Goal: Information Seeking & Learning: Check status

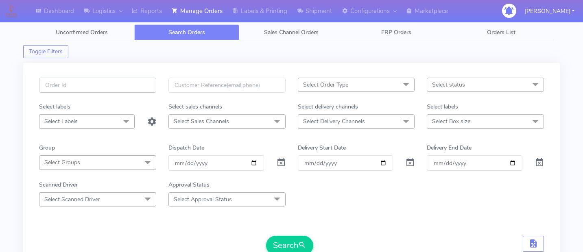
click at [131, 86] on input "text" at bounding box center [97, 85] width 117 height 15
paste input "1624337"
type input "1624337"
click at [279, 165] on span at bounding box center [281, 165] width 10 height 8
click at [285, 248] on button "Search" at bounding box center [289, 246] width 47 height 20
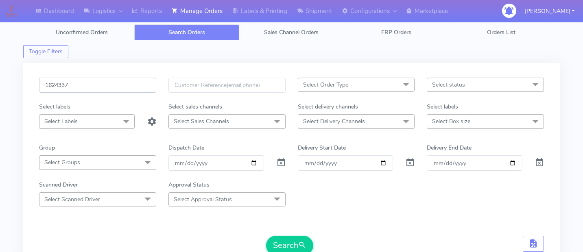
click at [113, 86] on input "1624337" at bounding box center [97, 85] width 117 height 15
paste input "1621703"
click at [296, 239] on button "Search" at bounding box center [289, 246] width 47 height 20
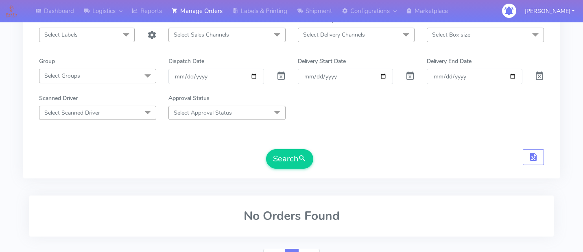
scroll to position [48, 0]
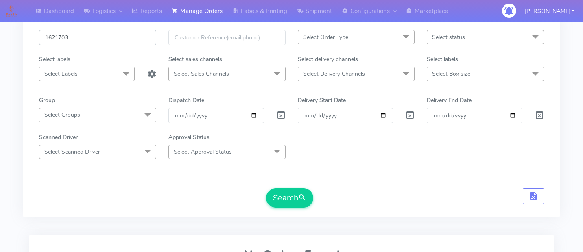
click at [124, 40] on input "1621703" at bounding box center [97, 37] width 117 height 15
paste input "19160A"
type input "1619160A"
click at [296, 205] on button "Search" at bounding box center [289, 198] width 47 height 20
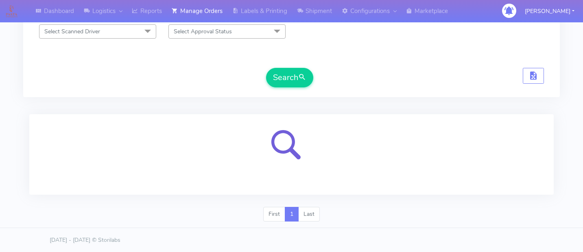
scroll to position [129, 0]
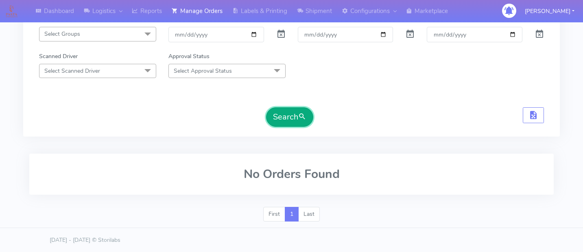
click at [299, 120] on span "submit" at bounding box center [302, 116] width 8 height 11
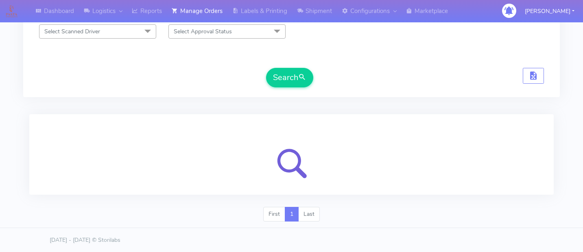
scroll to position [0, 0]
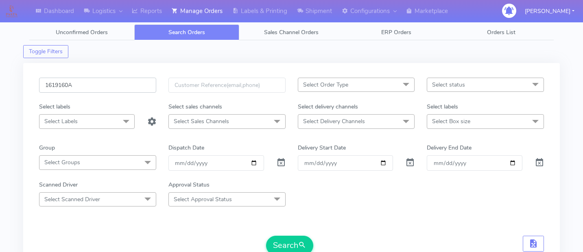
click at [57, 85] on input "1619160A" at bounding box center [97, 85] width 117 height 15
click at [428, 186] on div "Scanned Driver Select Scanned Driver Select All Test Driver [PERSON_NAME] Abdul…" at bounding box center [291, 194] width 517 height 26
click at [135, 89] on input "1619160A" at bounding box center [97, 85] width 117 height 15
paste input "1619400"
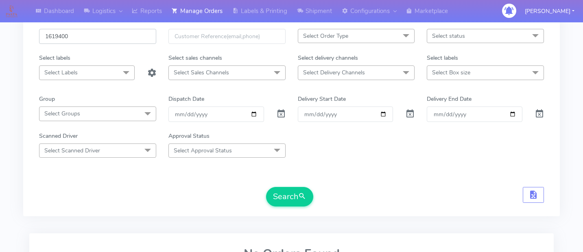
scroll to position [53, 0]
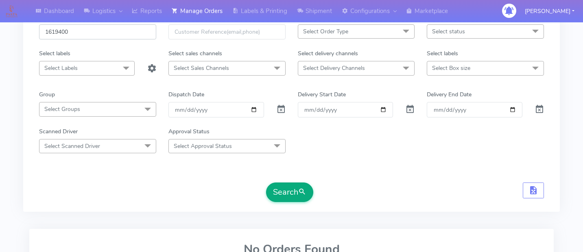
type input "1619400"
click at [284, 197] on button "Search" at bounding box center [289, 193] width 47 height 20
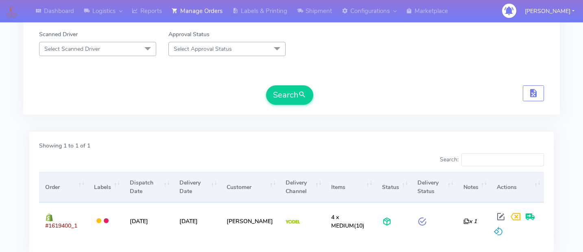
scroll to position [156, 0]
